Goal: Find specific page/section: Find specific page/section

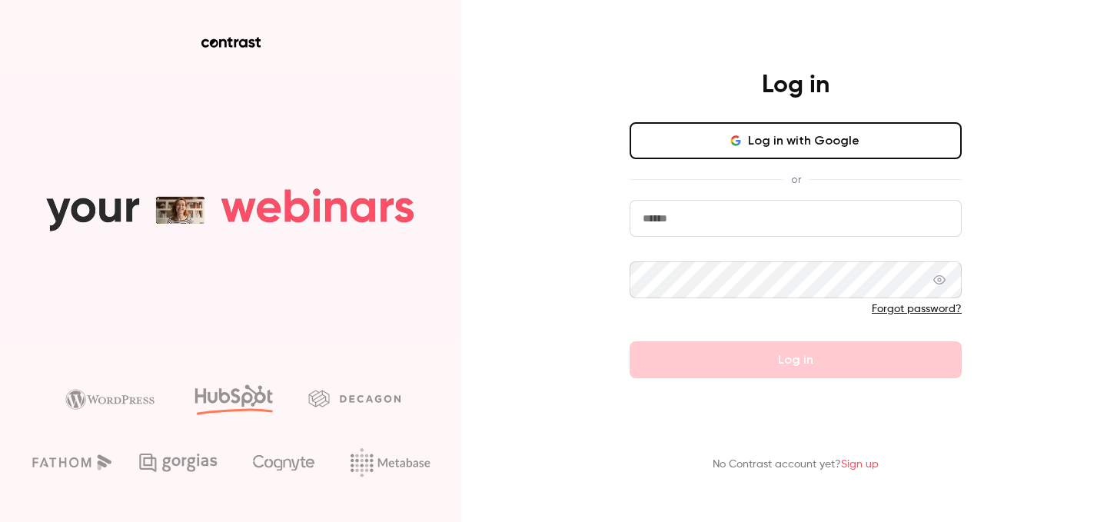
click at [792, 145] on button "Log in with Google" at bounding box center [796, 140] width 332 height 37
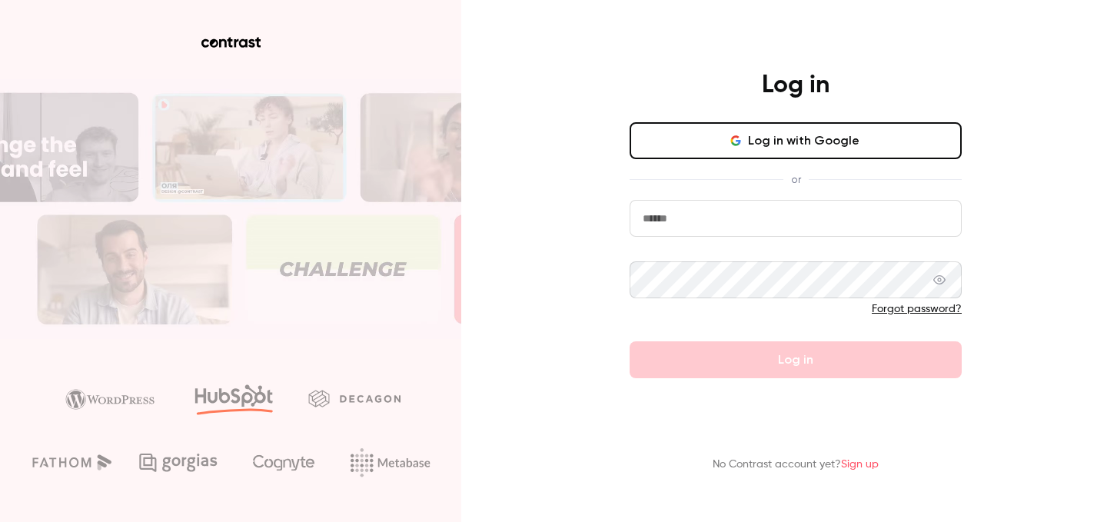
click at [768, 228] on input "email" at bounding box center [796, 218] width 332 height 37
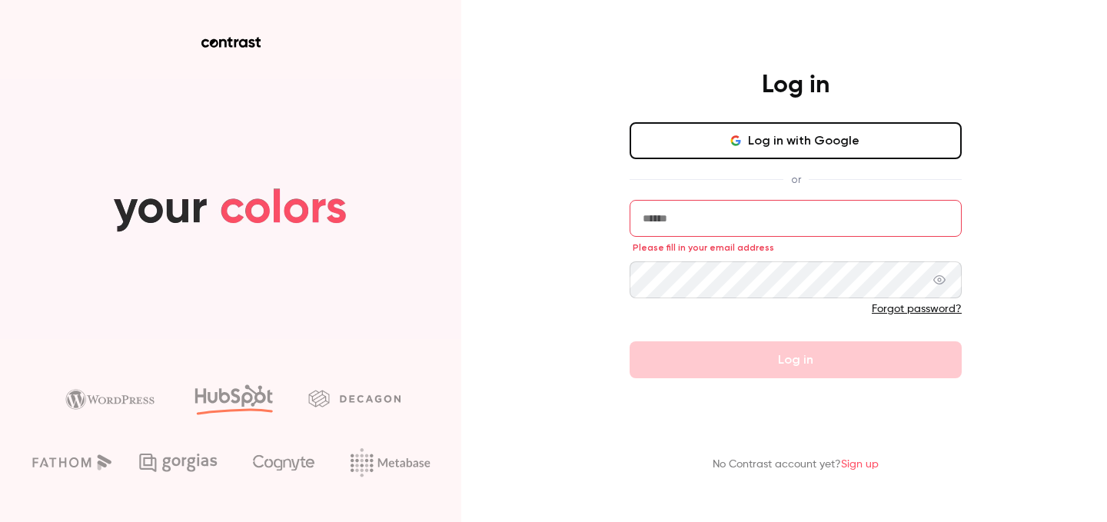
type input "**********"
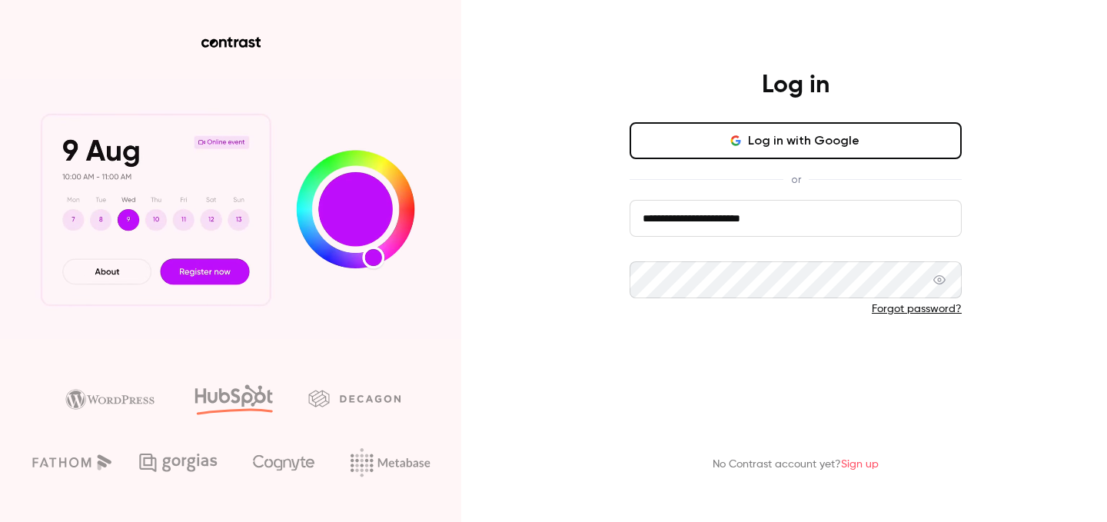
click at [778, 366] on button "Log in" at bounding box center [796, 359] width 332 height 37
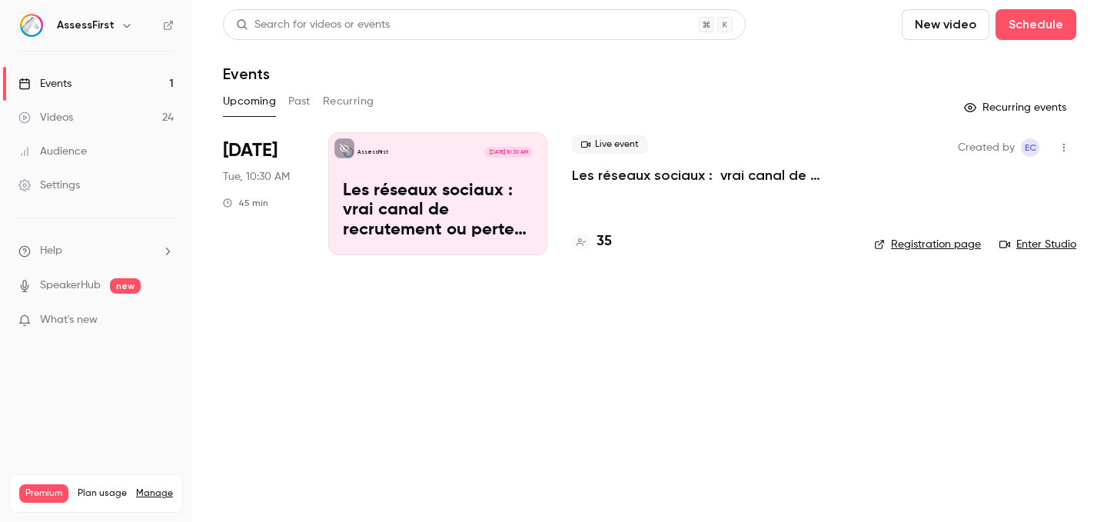
click at [104, 34] on div "AssessFirst" at bounding box center [104, 25] width 94 height 18
click at [105, 26] on h6 "AssessFirst" at bounding box center [86, 25] width 58 height 15
click at [121, 26] on icon "button" at bounding box center [127, 25] width 12 height 12
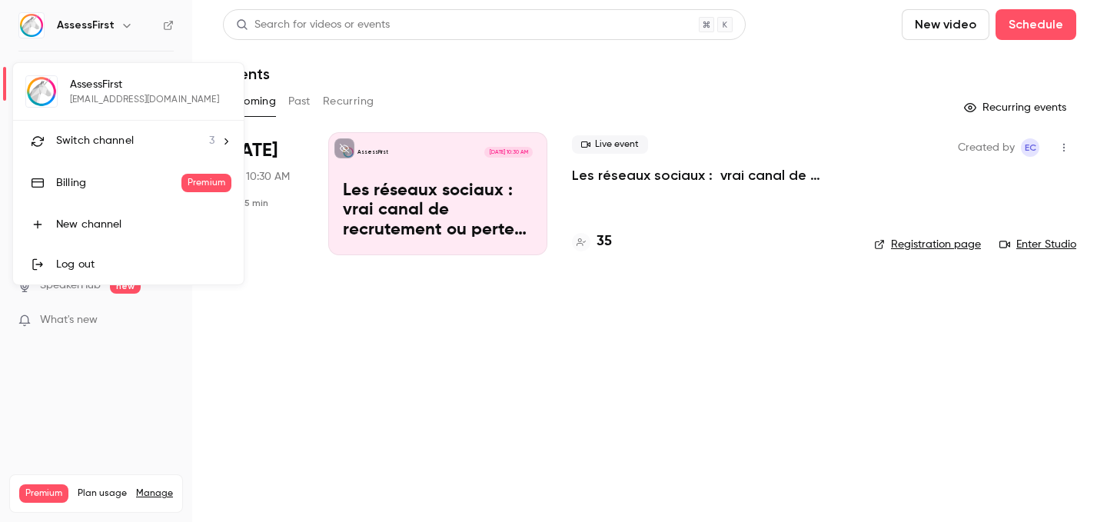
click at [118, 133] on span "Switch channel" at bounding box center [95, 141] width 78 height 16
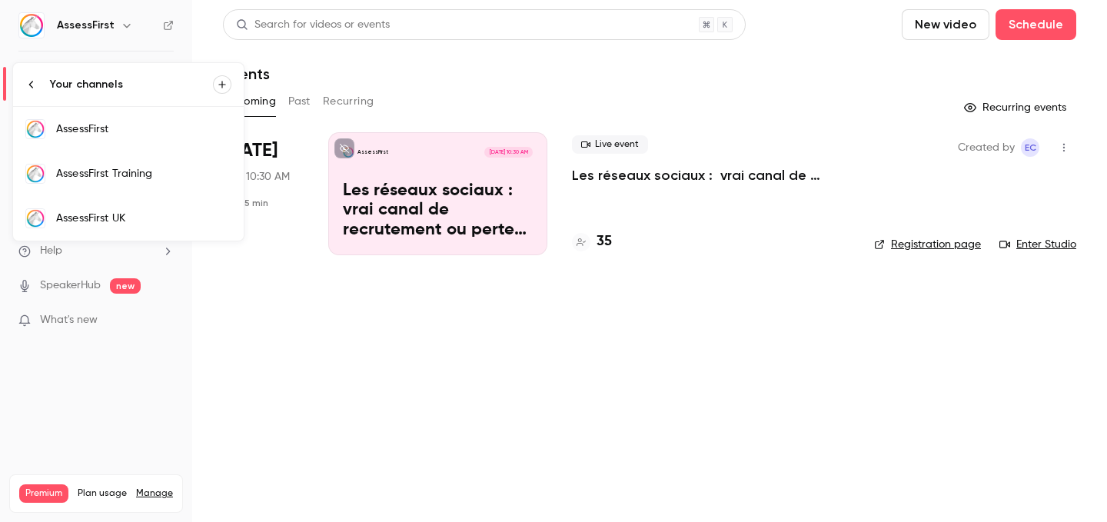
click at [124, 173] on div "AssessFirst Training" at bounding box center [143, 173] width 175 height 15
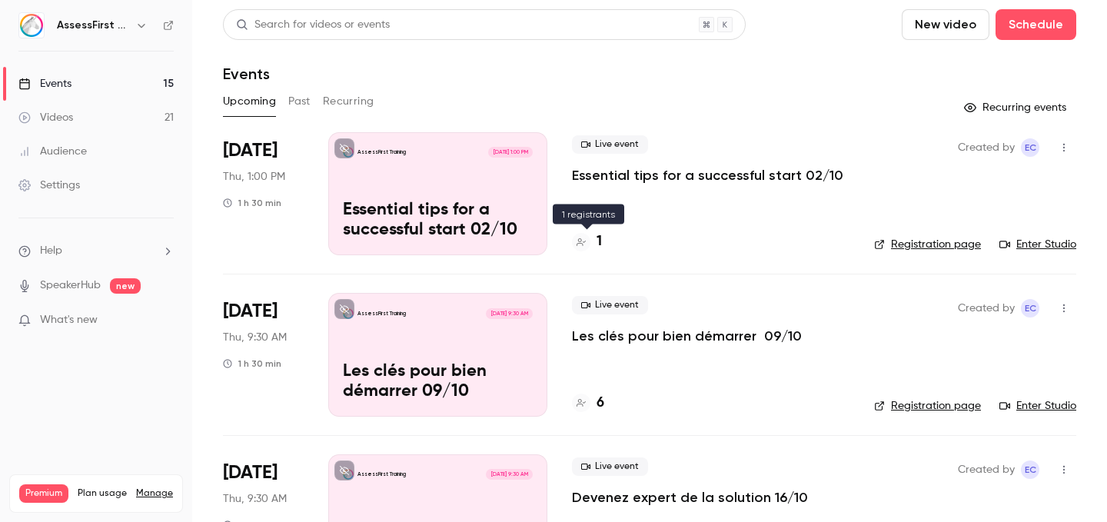
click at [590, 238] on div "1" at bounding box center [587, 241] width 30 height 21
